Goal: Information Seeking & Learning: Learn about a topic

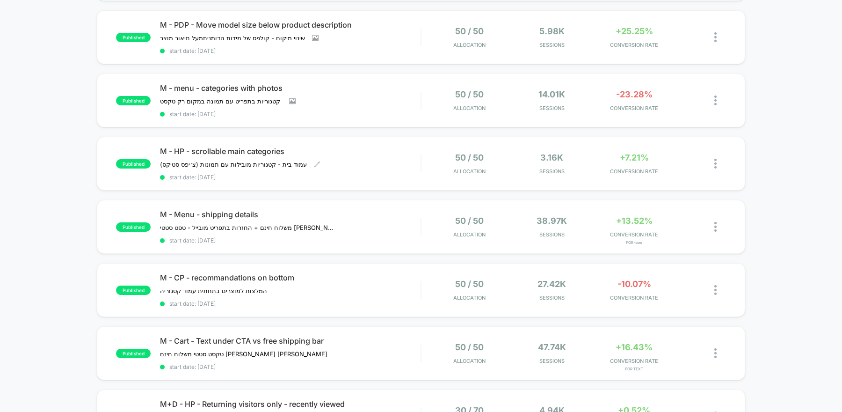
scroll to position [280, 0]
click at [390, 175] on div "published M - HP - scrollable main categories עמוד בית - קטגוריות מובילות עם תמ…" at bounding box center [421, 163] width 648 height 54
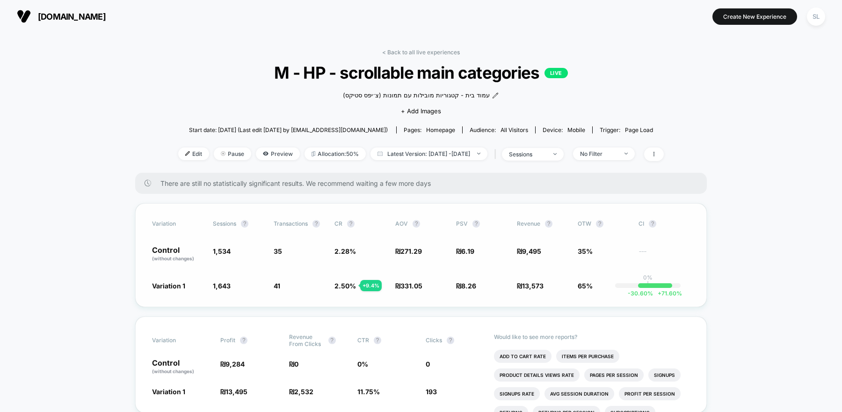
scroll to position [22, 0]
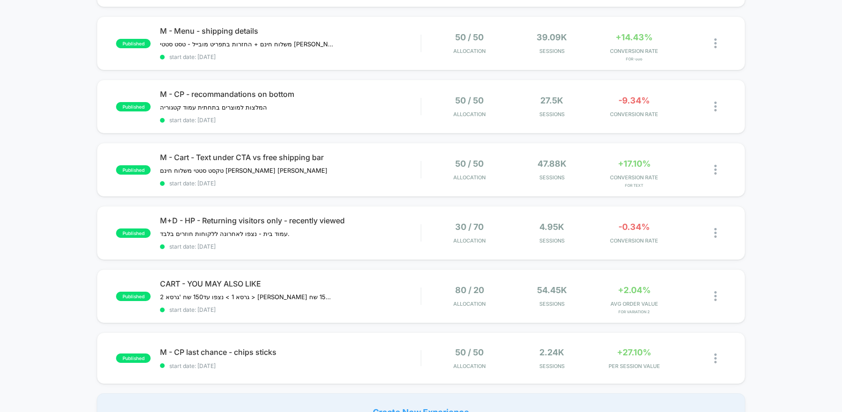
scroll to position [487, 0]
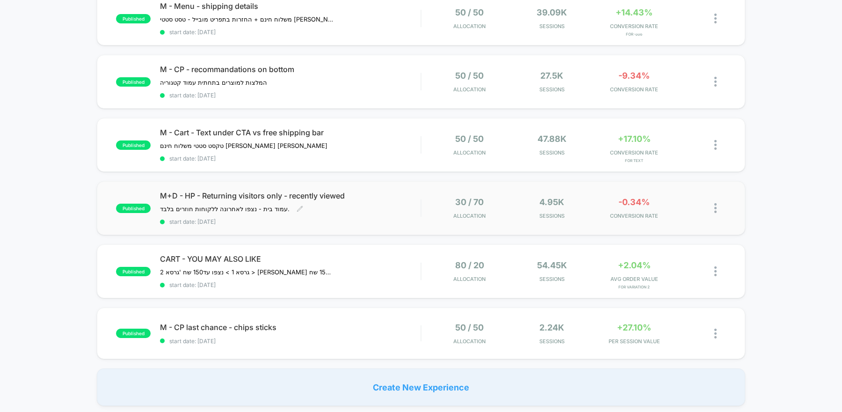
click at [321, 218] on span "start date: [DATE]" at bounding box center [290, 221] width 261 height 7
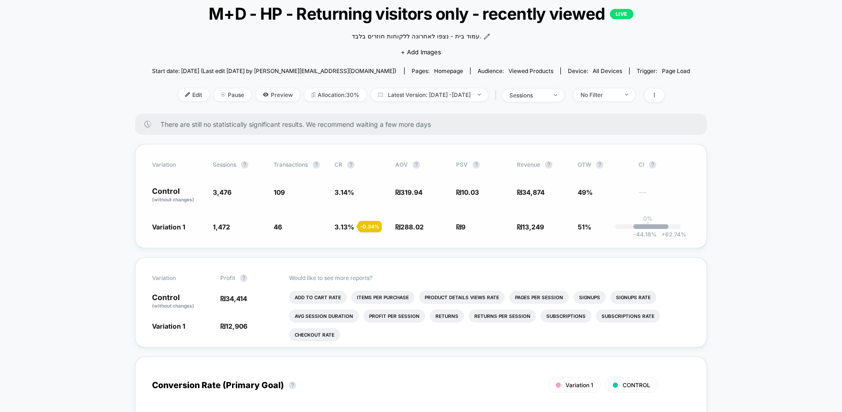
scroll to position [58, 0]
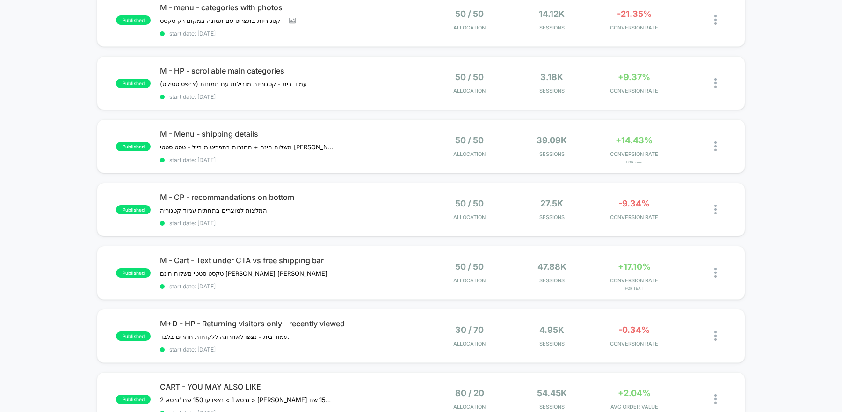
scroll to position [361, 0]
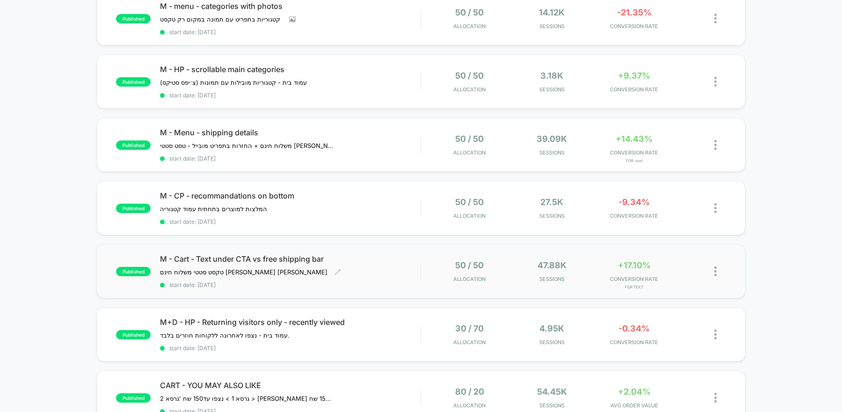
click at [323, 274] on div "M - Cart - Text under CTA vs free shipping bar טקסט סטטי משלוח חינם [PERSON_NAM…" at bounding box center [290, 271] width 261 height 34
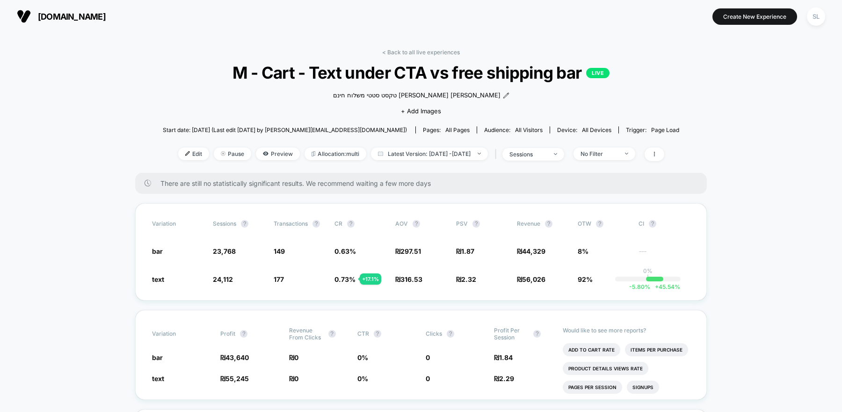
click at [58, 14] on span "[DOMAIN_NAME]" at bounding box center [72, 17] width 68 height 10
